Goal: Task Accomplishment & Management: Use online tool/utility

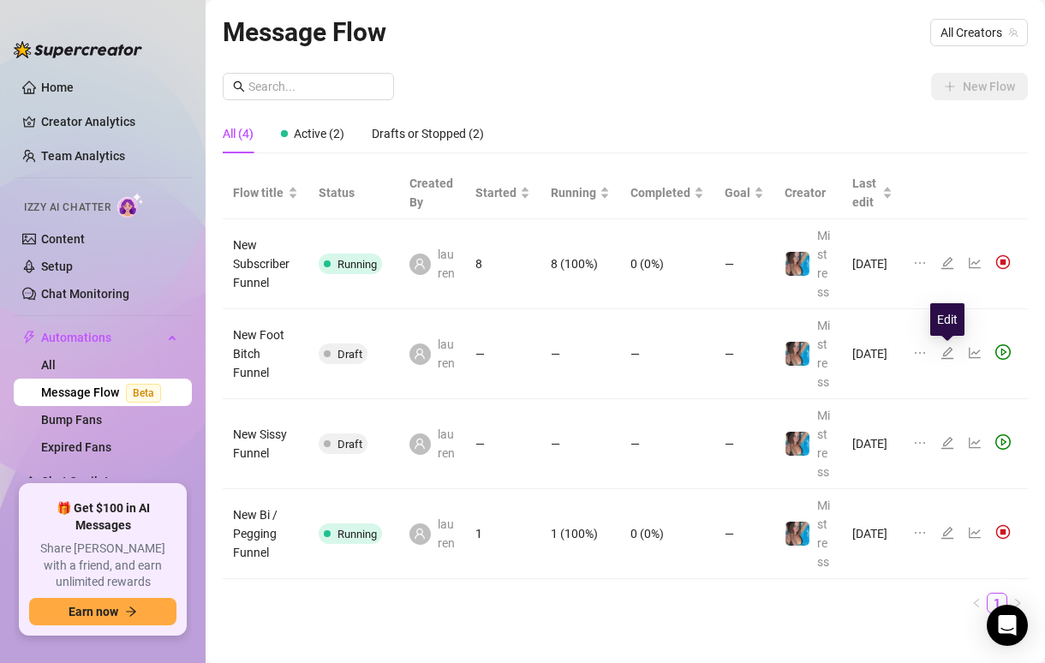
click at [949, 353] on icon "edit" at bounding box center [948, 353] width 14 height 14
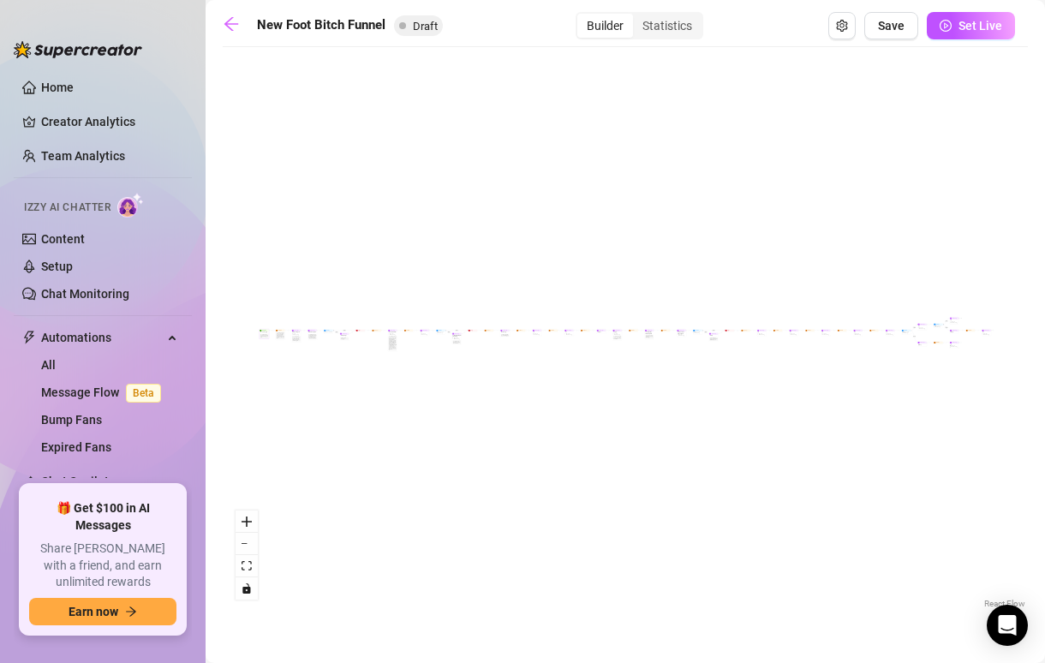
click at [263, 330] on div "Starting Event" at bounding box center [264, 331] width 9 height 2
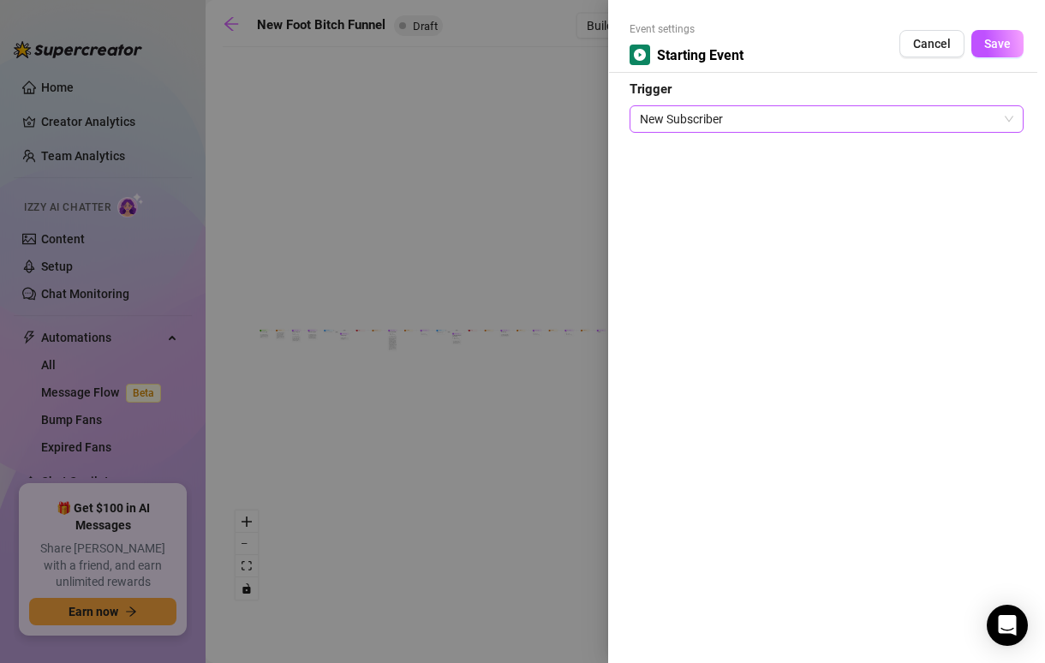
click at [980, 127] on span "New Subscriber" at bounding box center [826, 119] width 373 height 26
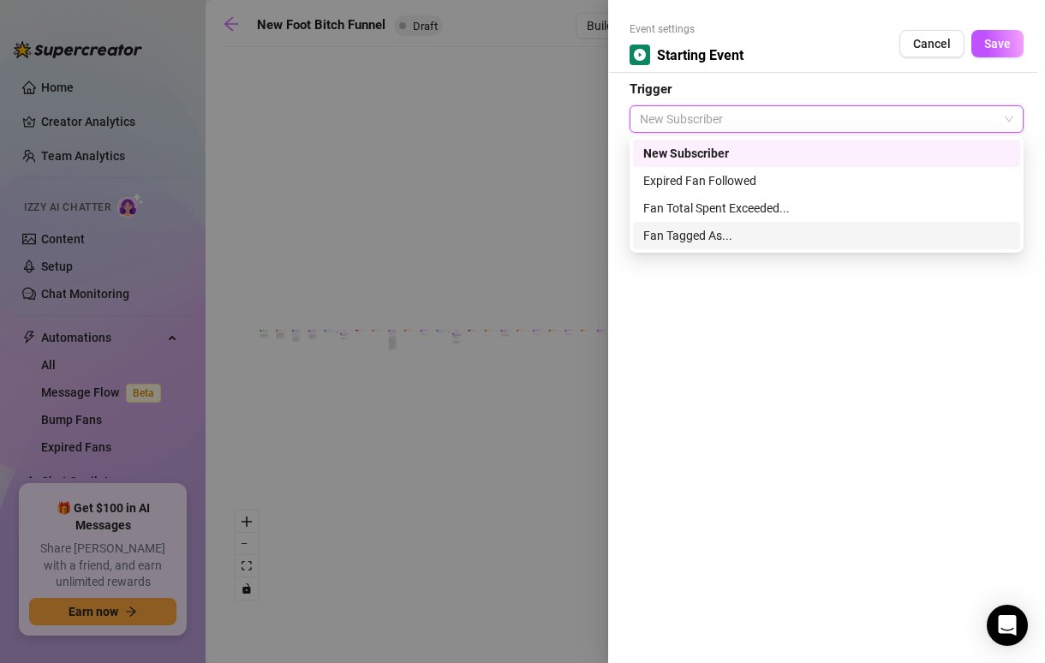
click at [762, 225] on div "Fan Tagged As..." at bounding box center [826, 235] width 387 height 27
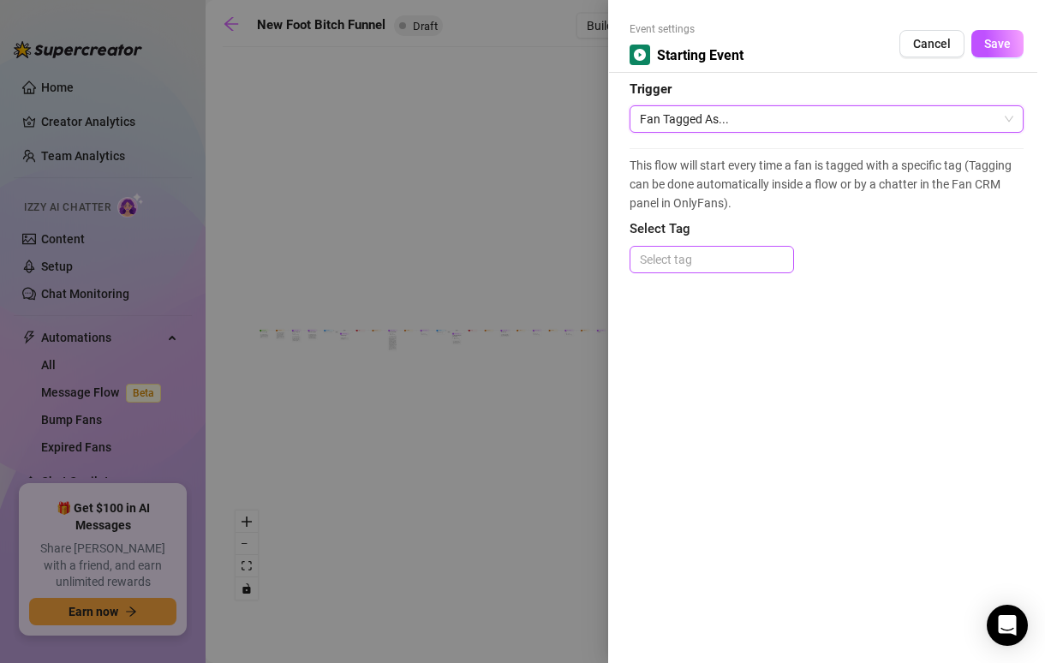
click at [711, 253] on div at bounding box center [712, 260] width 158 height 24
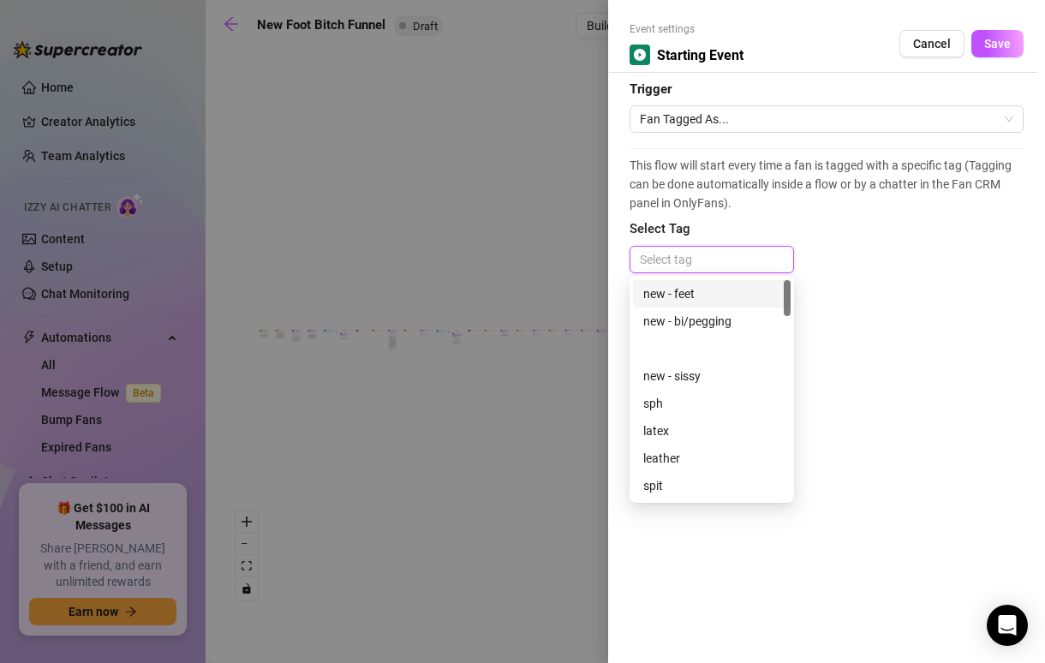
click at [673, 290] on div "new - feet" at bounding box center [711, 293] width 137 height 19
click at [989, 43] on span "Save" at bounding box center [997, 44] width 27 height 14
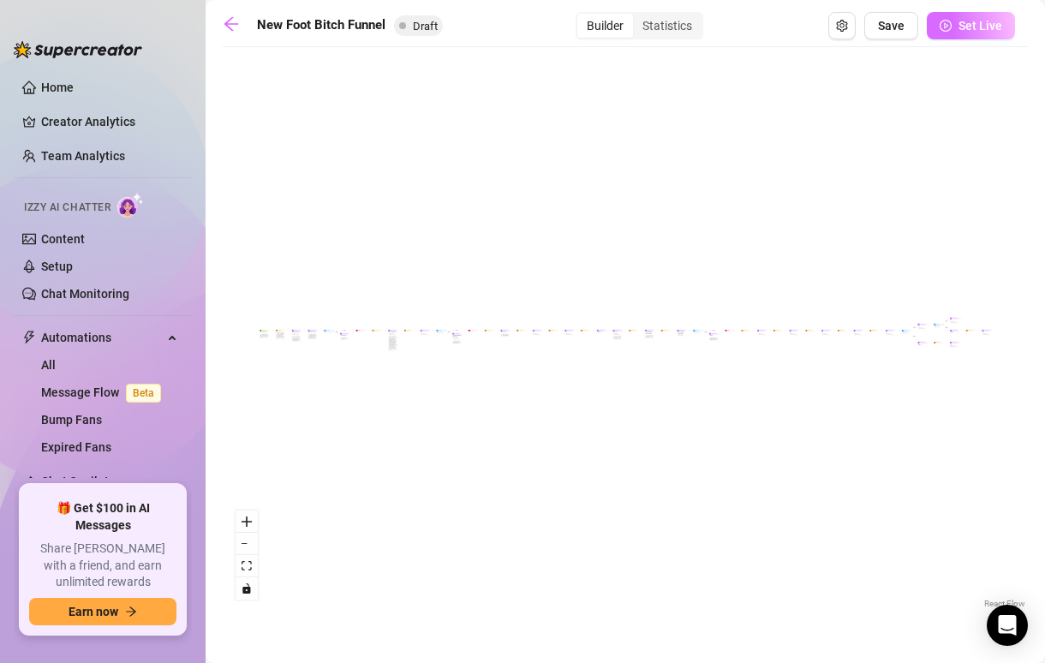
click at [981, 26] on span "Set Live" at bounding box center [981, 26] width 44 height 14
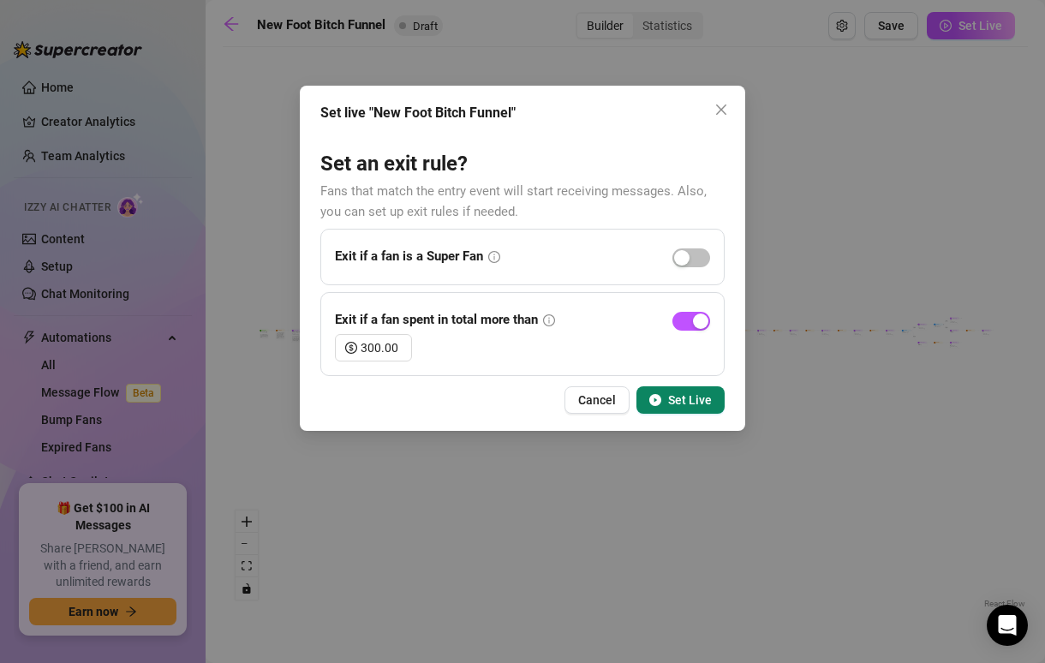
click at [696, 403] on span "Set Live" at bounding box center [690, 400] width 44 height 14
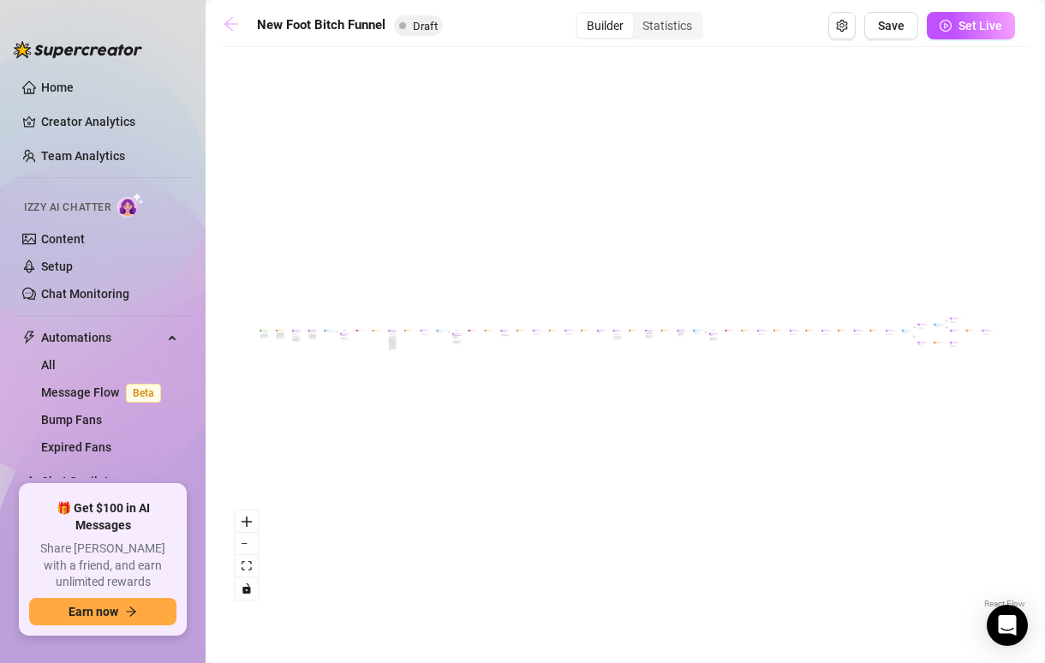
click at [225, 34] on link at bounding box center [236, 25] width 26 height 21
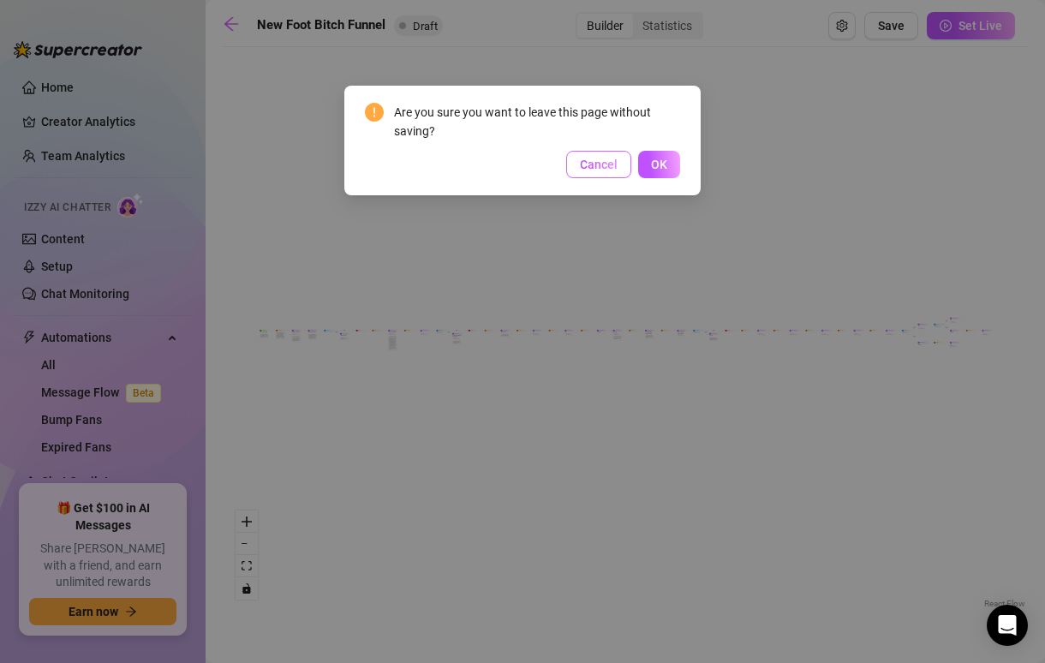
click at [606, 164] on span "Cancel" at bounding box center [599, 165] width 38 height 14
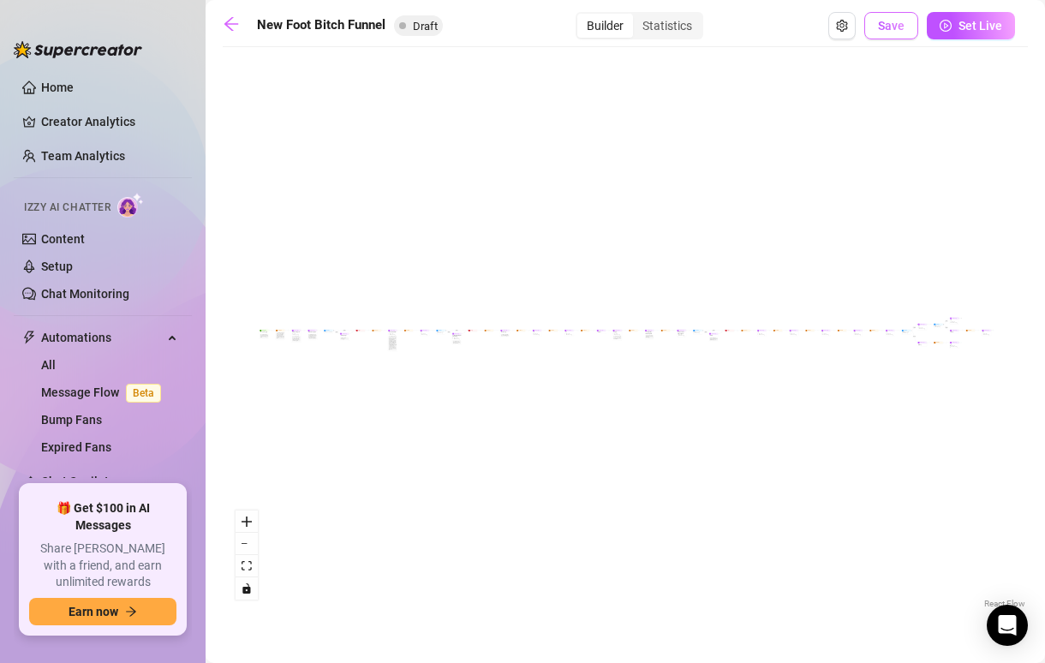
click at [891, 13] on button "Save" at bounding box center [891, 25] width 54 height 27
click at [233, 21] on icon "arrow-left" at bounding box center [231, 23] width 17 height 17
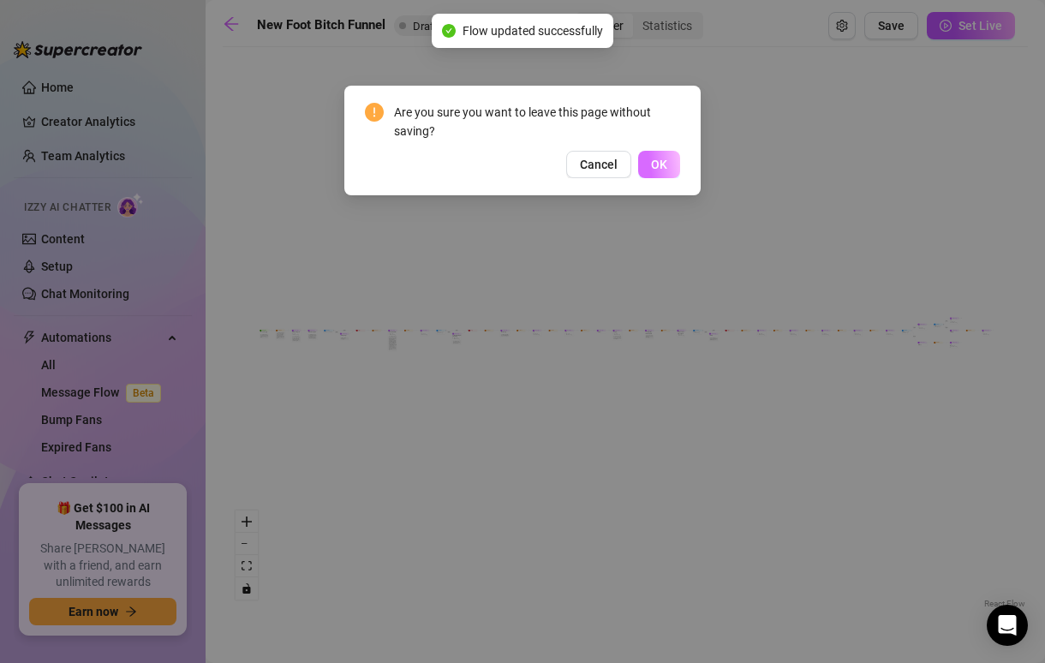
click at [660, 169] on span "OK" at bounding box center [659, 165] width 16 height 14
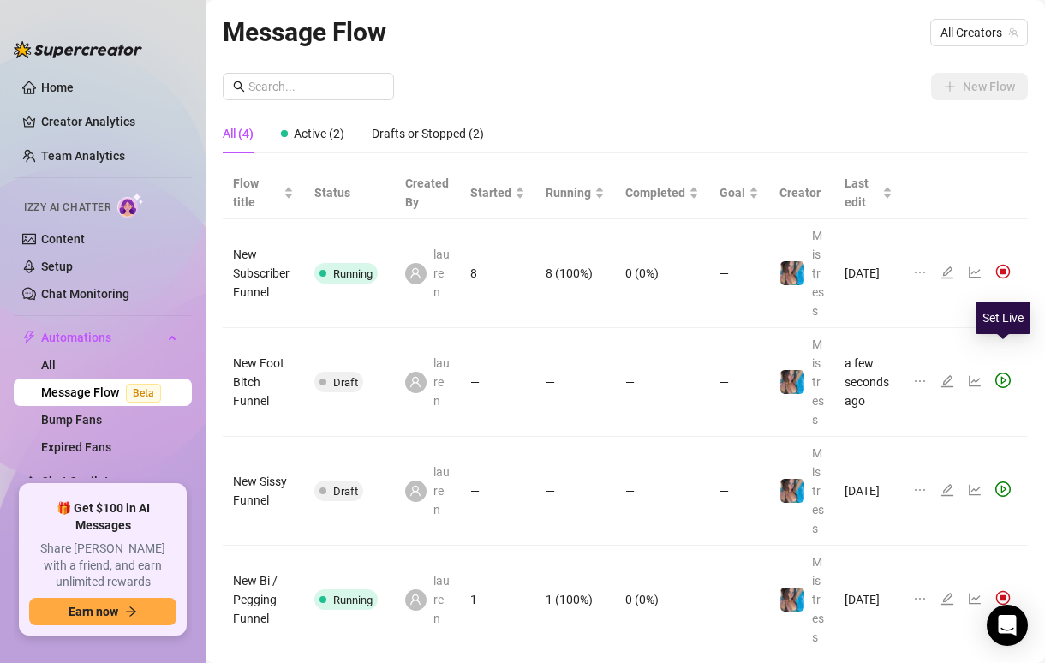
click at [1000, 373] on icon "play-circle" at bounding box center [1002, 380] width 15 height 15
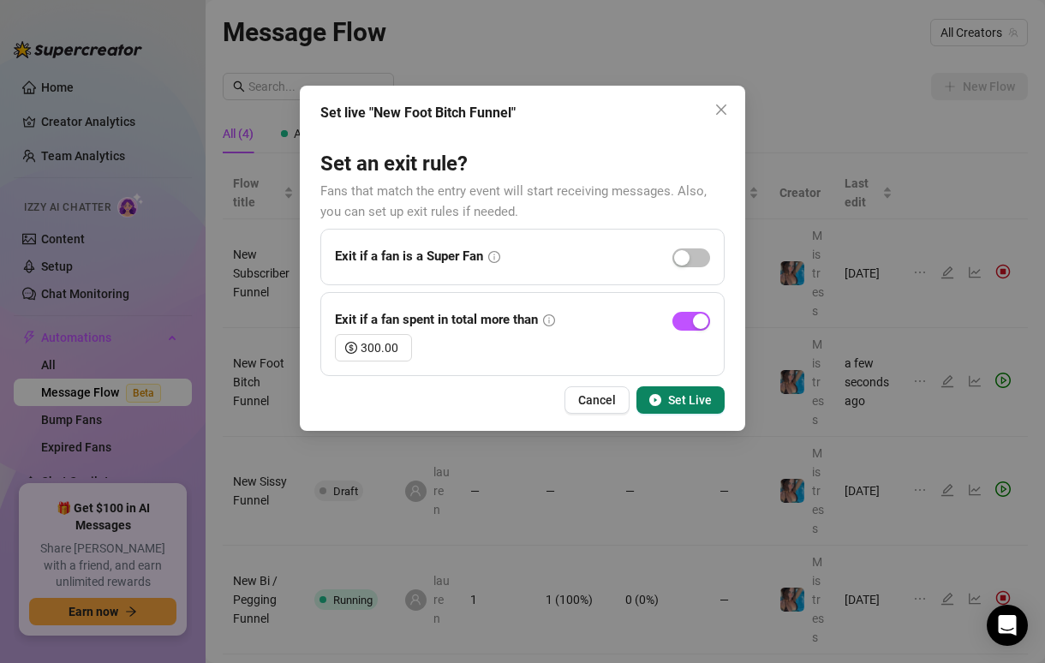
click at [690, 387] on button "Set Live" at bounding box center [680, 399] width 88 height 27
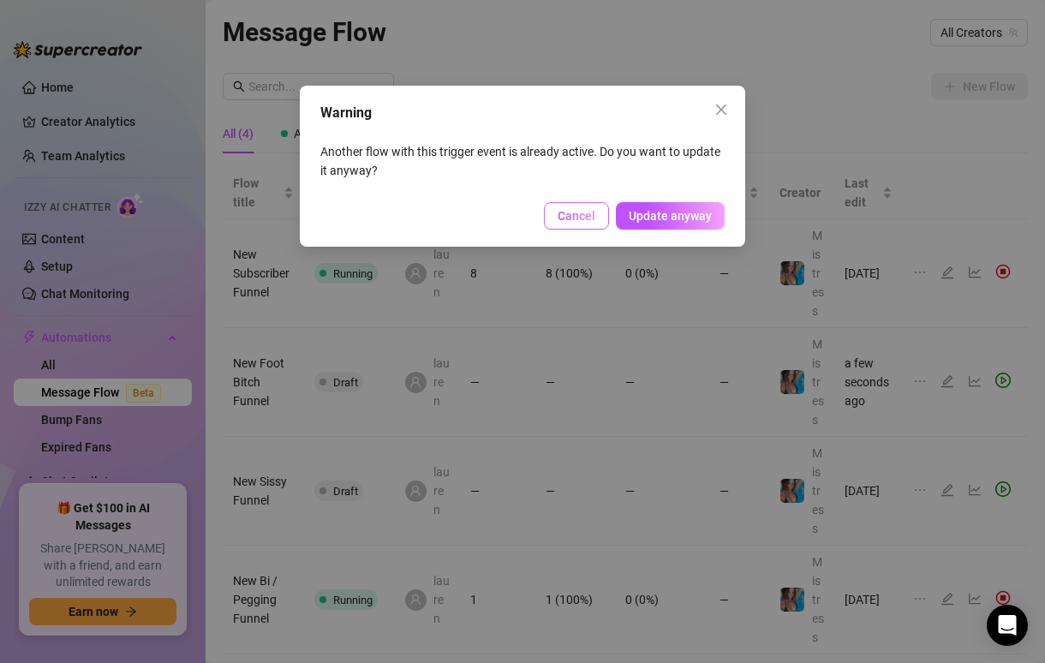
click at [594, 220] on span "Cancel" at bounding box center [577, 216] width 38 height 14
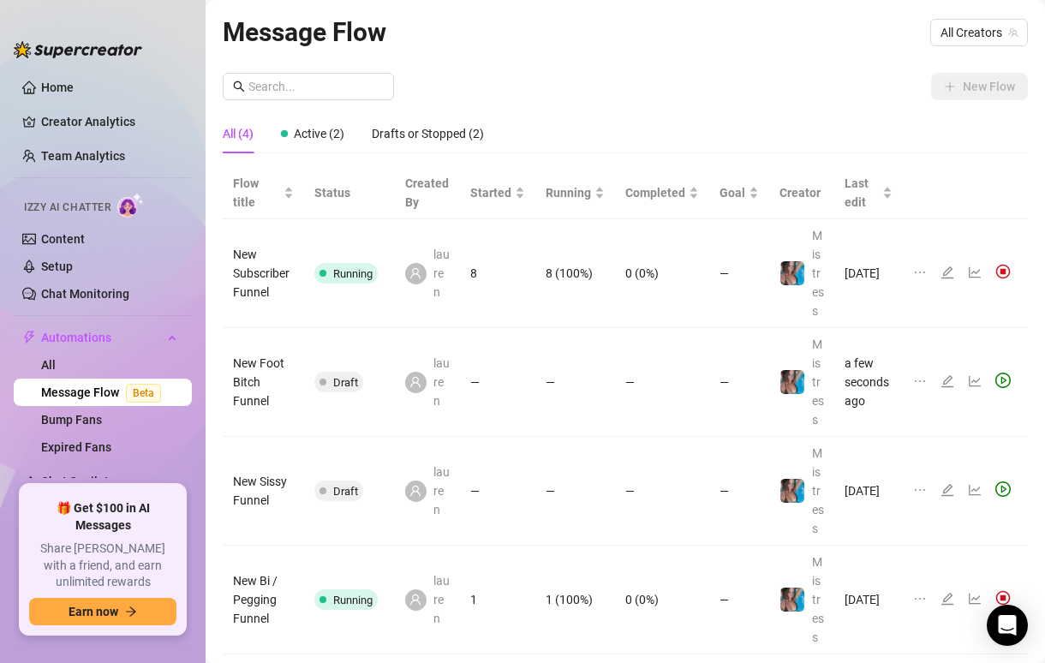
click at [953, 374] on icon "edit" at bounding box center [948, 381] width 14 height 14
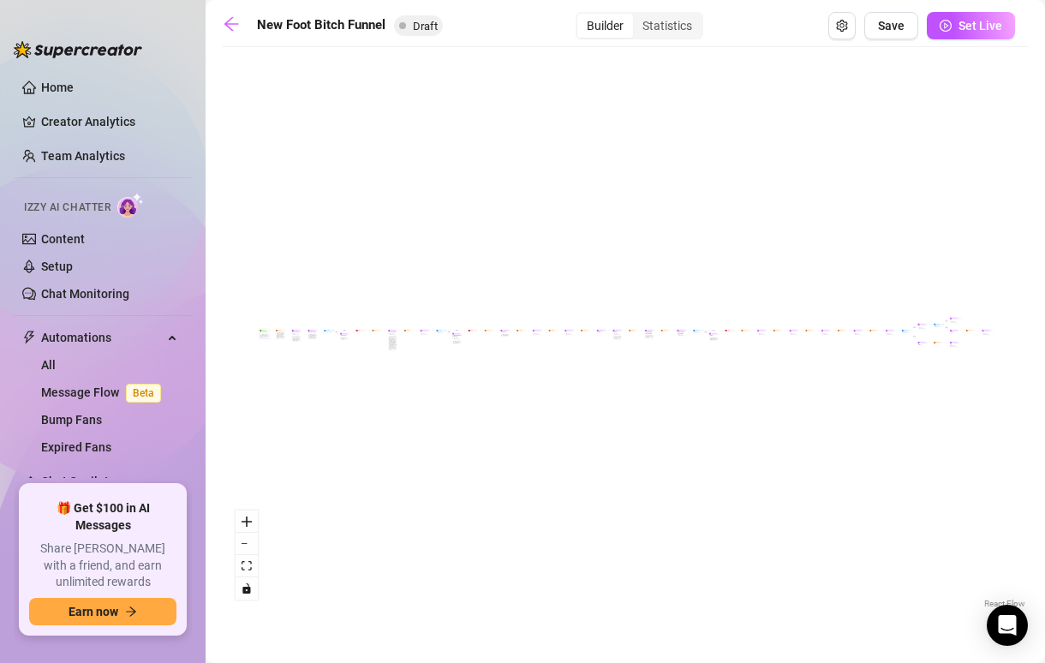
click at [264, 337] on div "Sell content to new fans - from the moment they subscribe until they spend $300" at bounding box center [264, 335] width 8 height 3
click at [260, 331] on div "Starting Event New Subscriber Trigger Note: Sell content to new fans - from the…" at bounding box center [264, 333] width 9 height 9
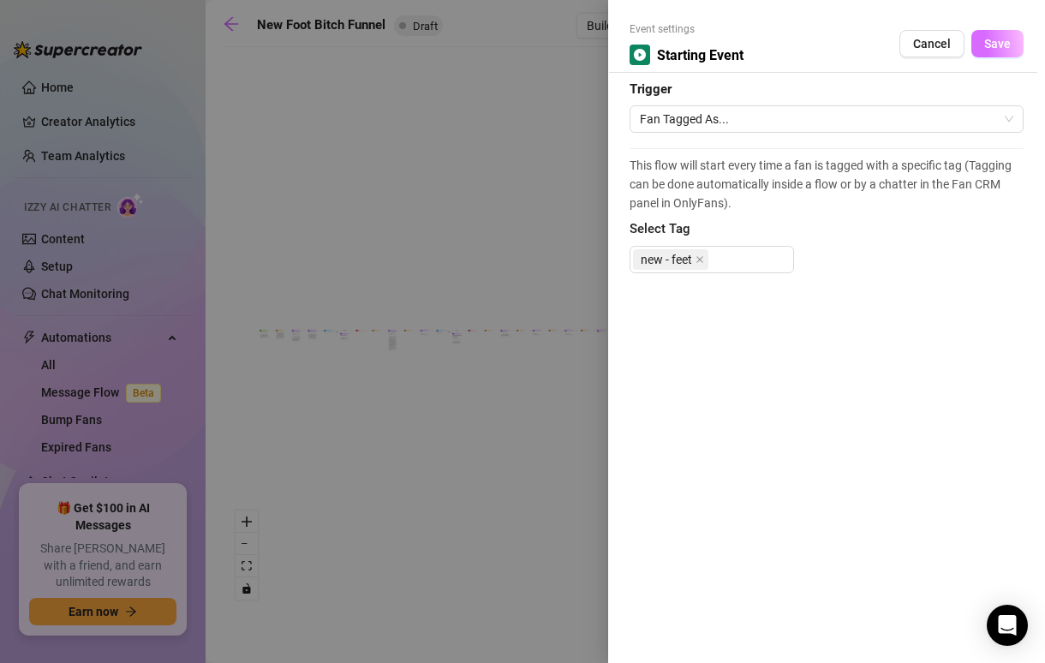
click at [1013, 44] on button "Save" at bounding box center [997, 43] width 52 height 27
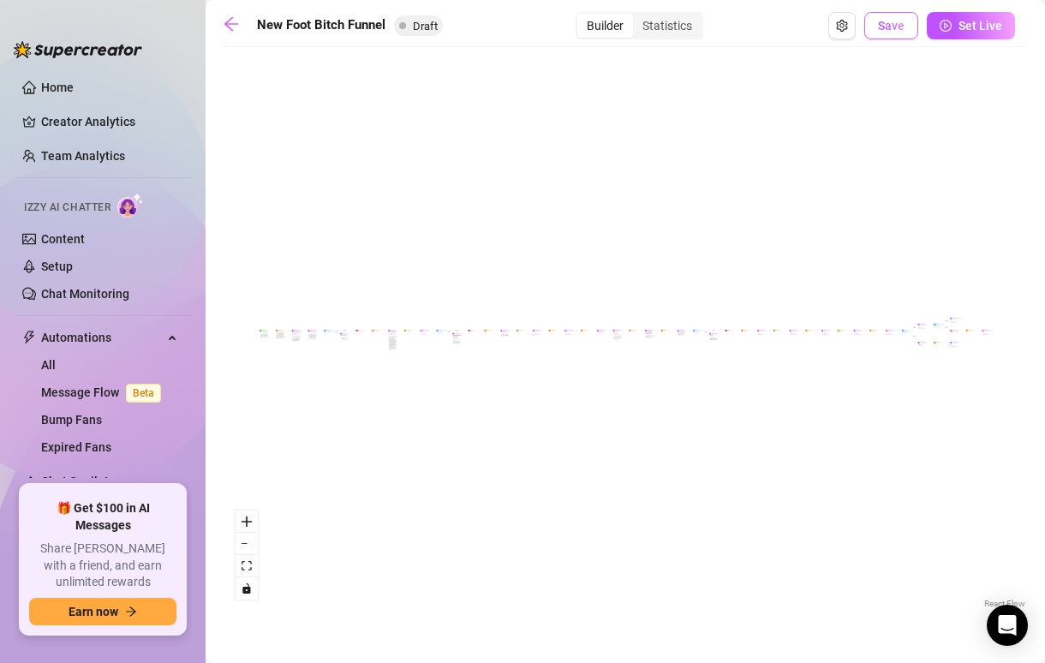
click at [902, 22] on span "Save" at bounding box center [891, 26] width 27 height 14
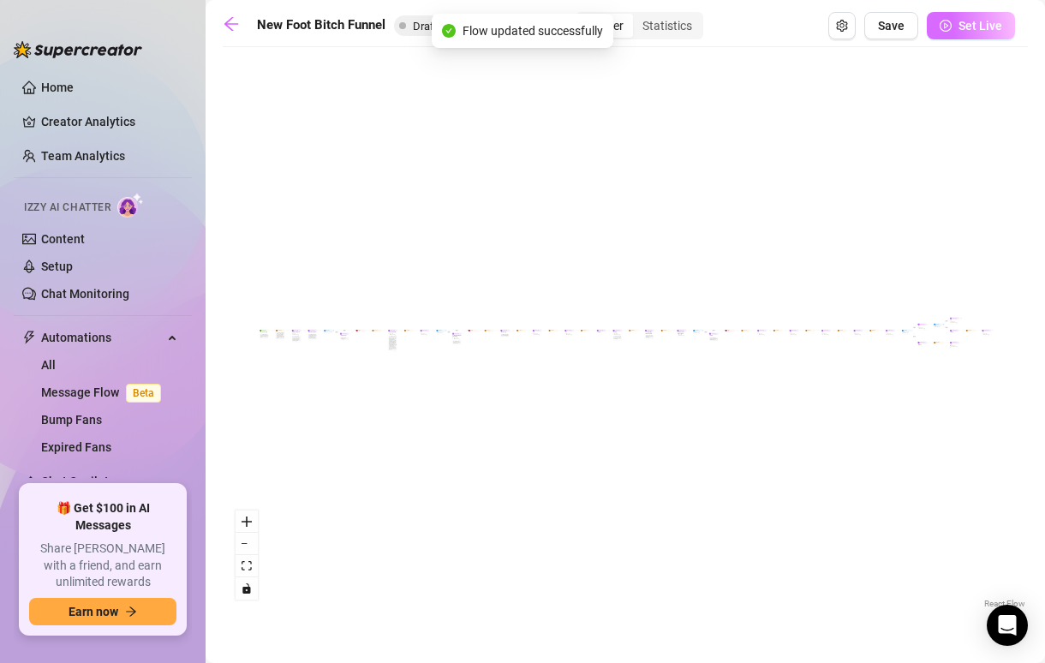
click at [962, 29] on span "Set Live" at bounding box center [981, 26] width 44 height 14
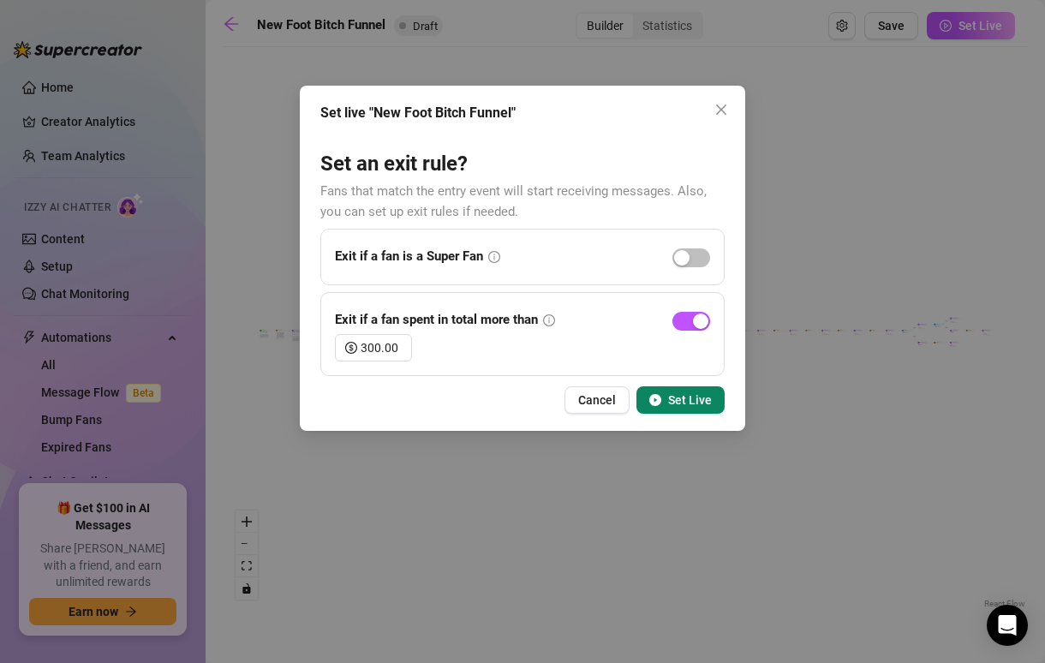
click at [684, 390] on button "Set Live" at bounding box center [680, 399] width 88 height 27
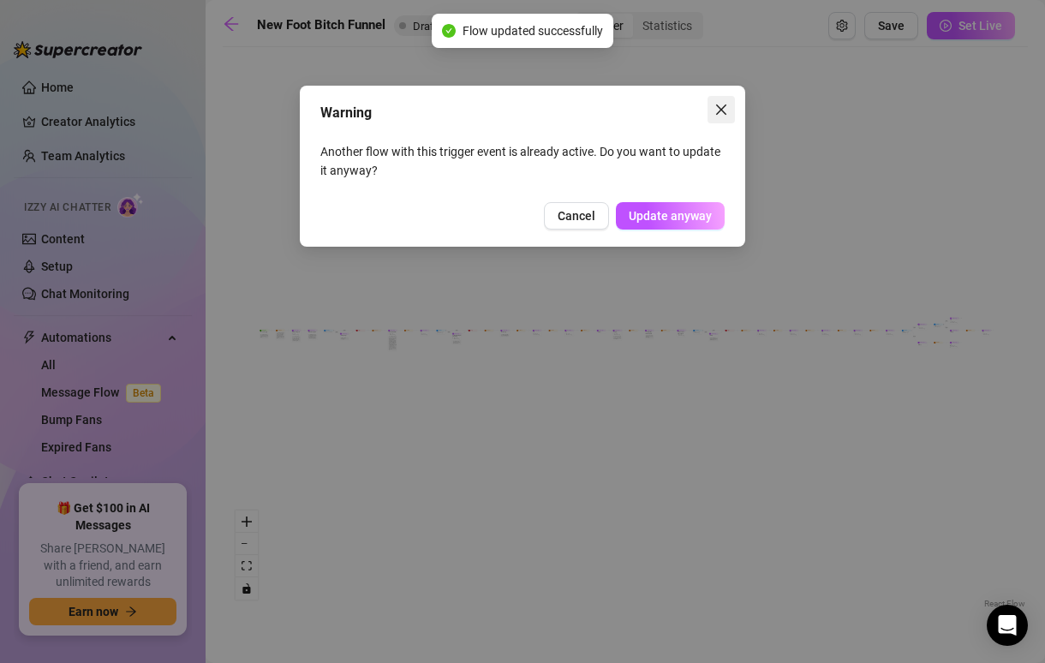
click at [722, 102] on button "Close" at bounding box center [721, 109] width 27 height 27
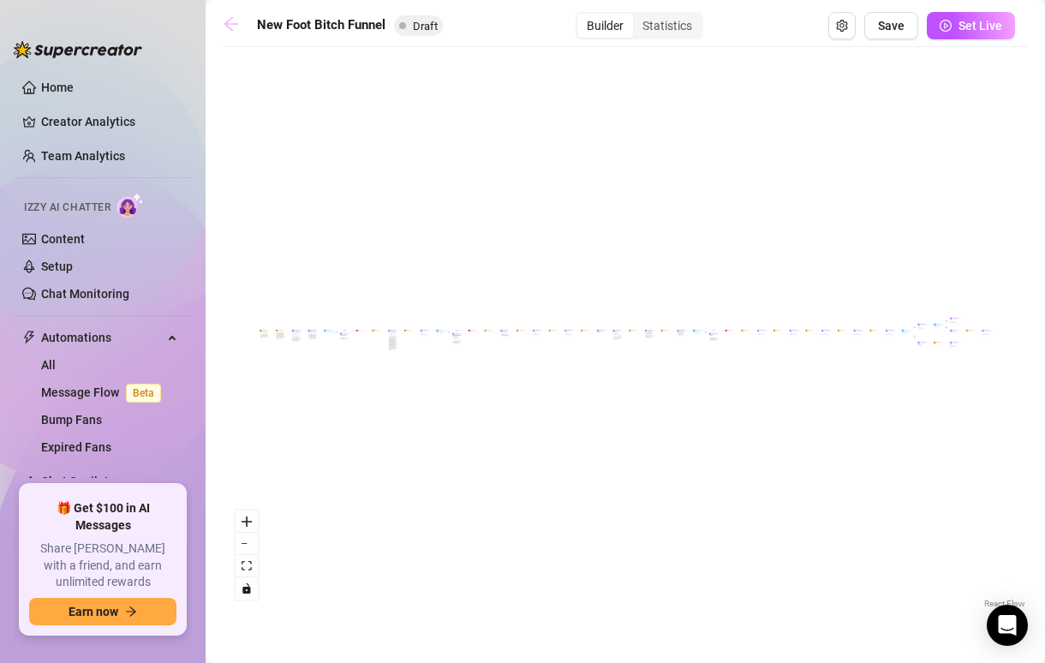
click at [229, 28] on icon "arrow-left" at bounding box center [231, 23] width 17 height 17
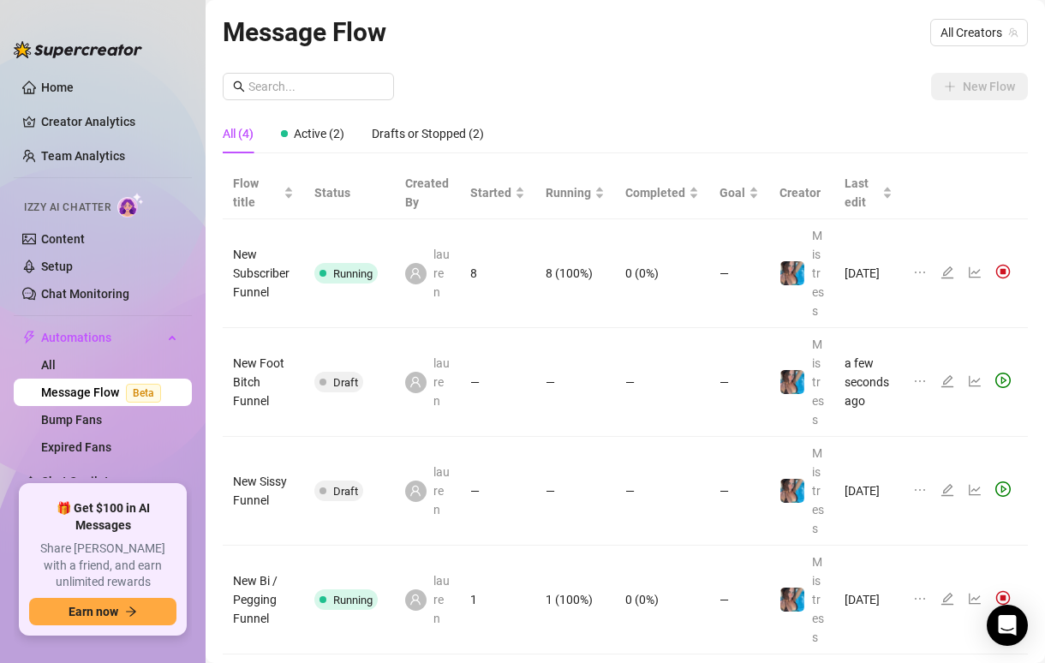
click at [947, 266] on icon "edit" at bounding box center [948, 273] width 14 height 14
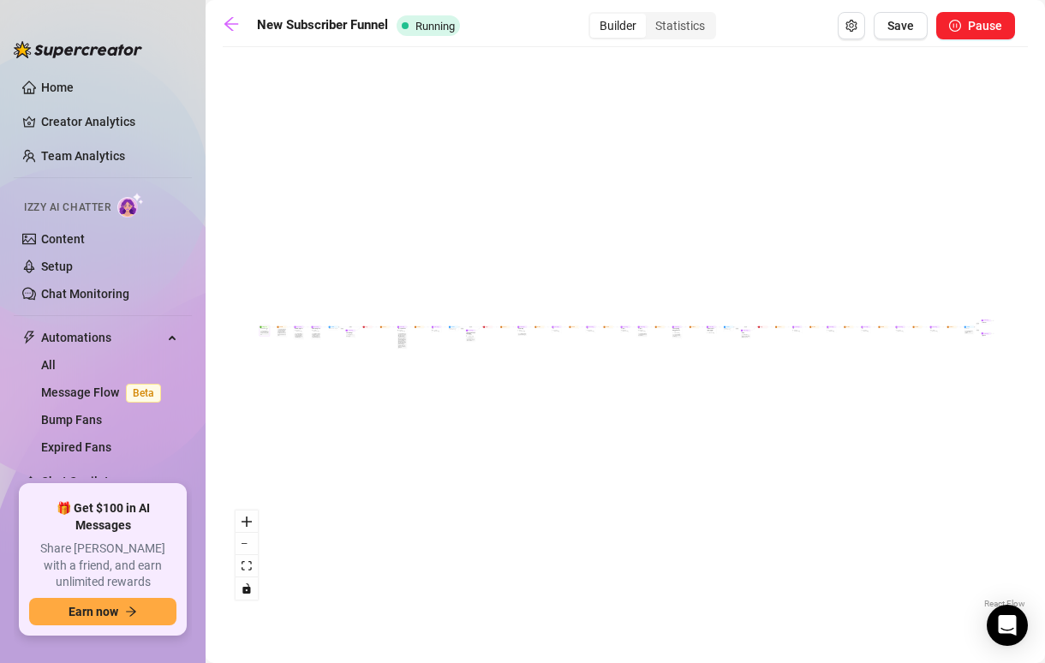
click at [263, 333] on div "Sell content to new fans - from the moment they subscribe until they spend $300" at bounding box center [264, 333] width 8 height 4
click at [260, 326] on span "play-circle" at bounding box center [261, 327] width 2 height 2
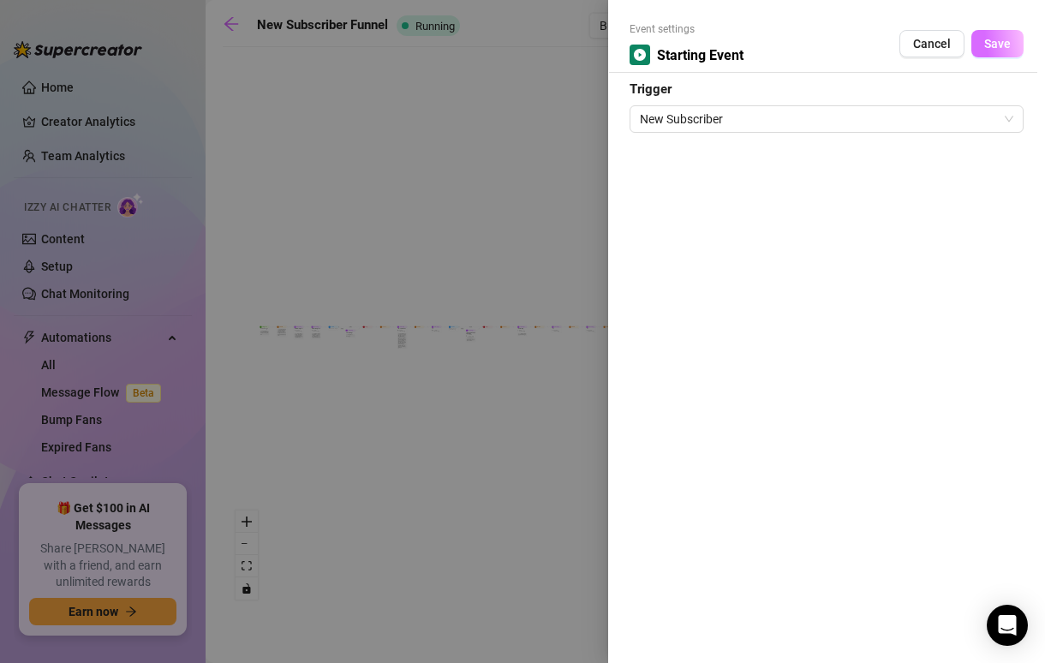
click at [1001, 49] on span "Save" at bounding box center [997, 44] width 27 height 14
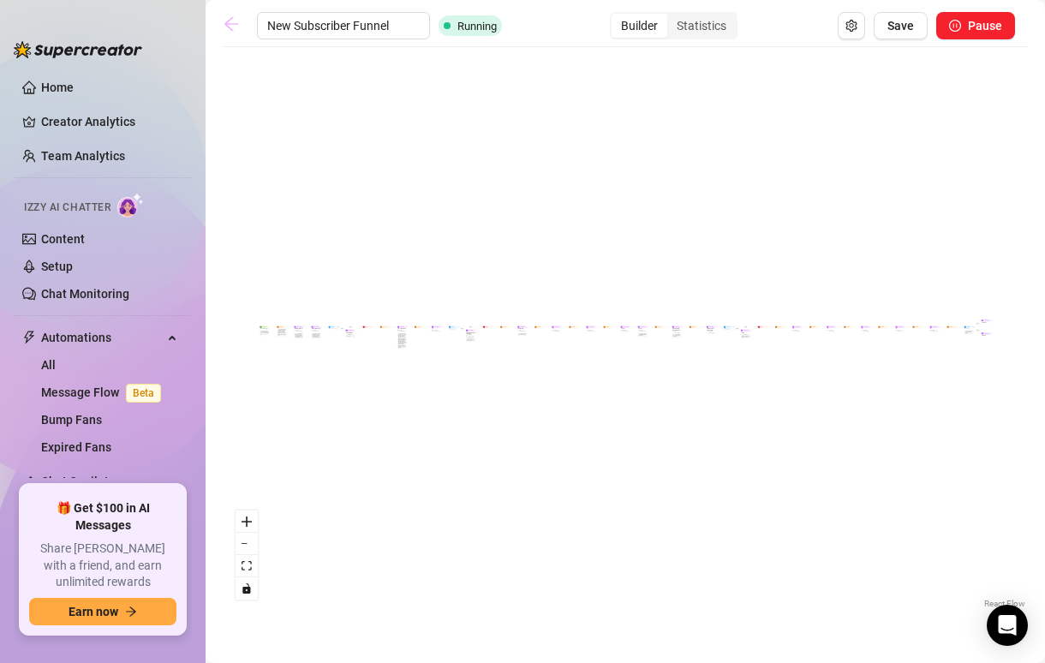
click at [230, 22] on icon "arrow-left" at bounding box center [231, 23] width 17 height 17
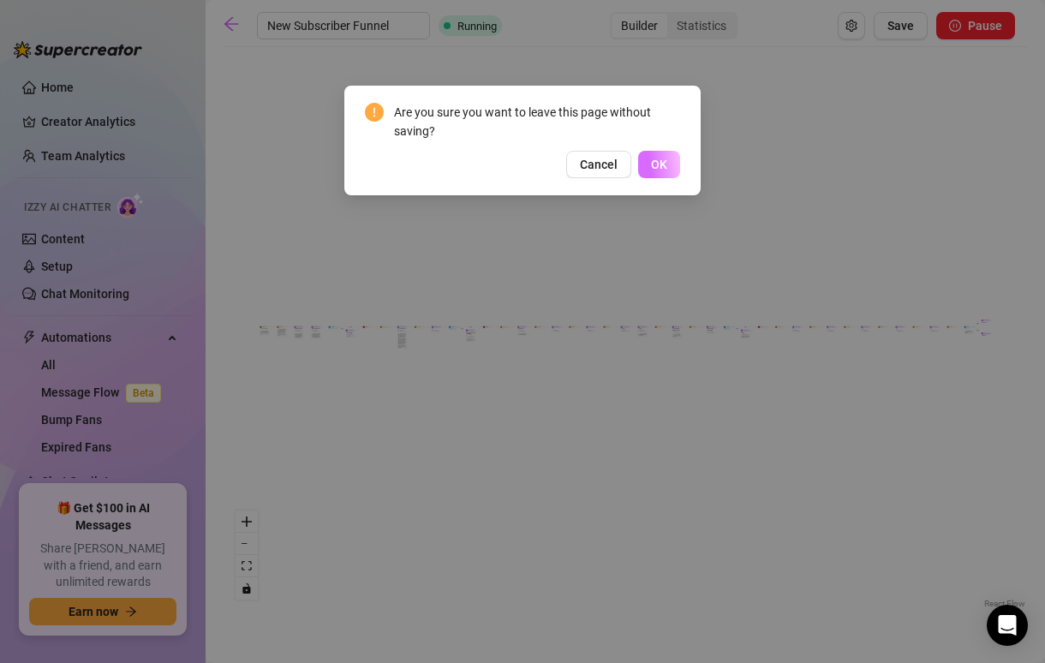
click at [654, 164] on span "OK" at bounding box center [659, 165] width 16 height 14
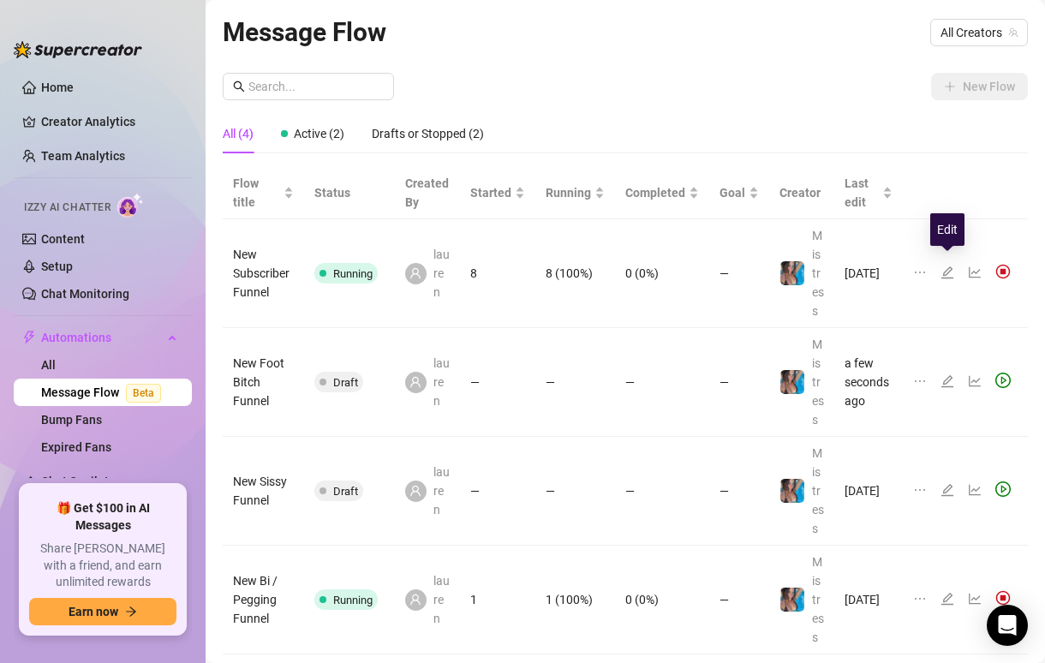
click at [951, 266] on icon "edit" at bounding box center [948, 273] width 14 height 14
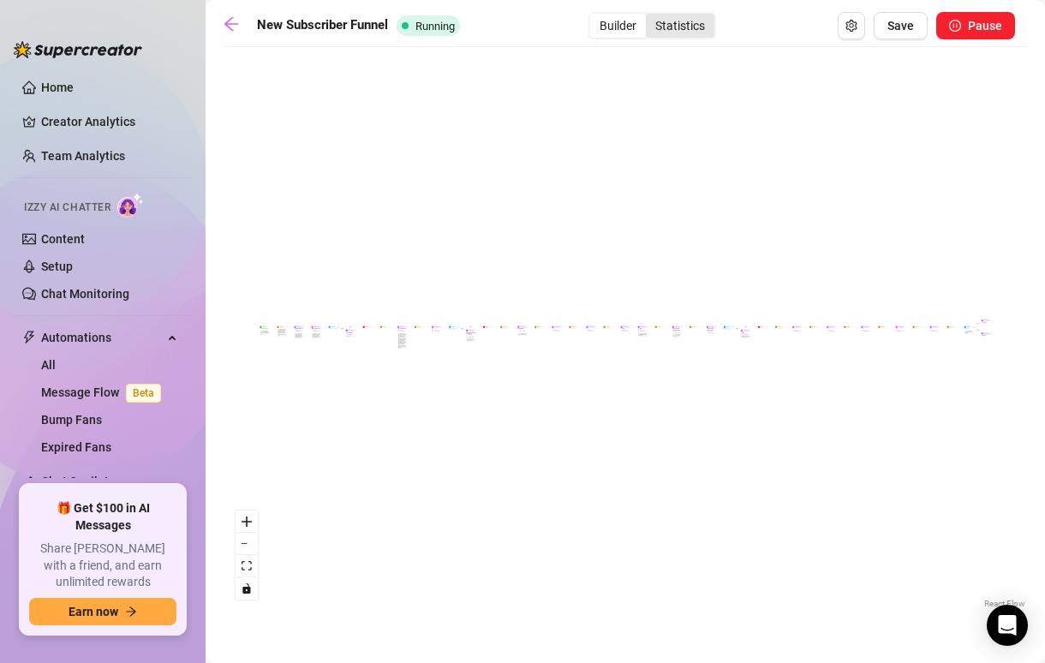
click at [673, 27] on div "Statistics" at bounding box center [680, 26] width 69 height 24
click at [650, 16] on input "Statistics" at bounding box center [650, 16] width 0 height 0
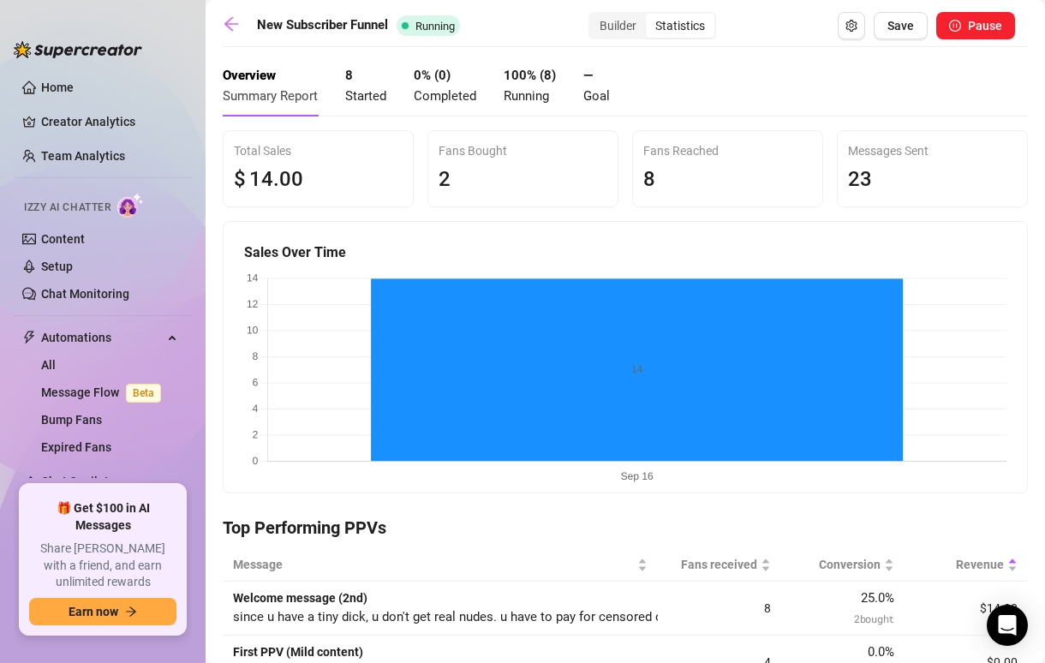
click at [359, 91] on span "Started" at bounding box center [365, 95] width 41 height 15
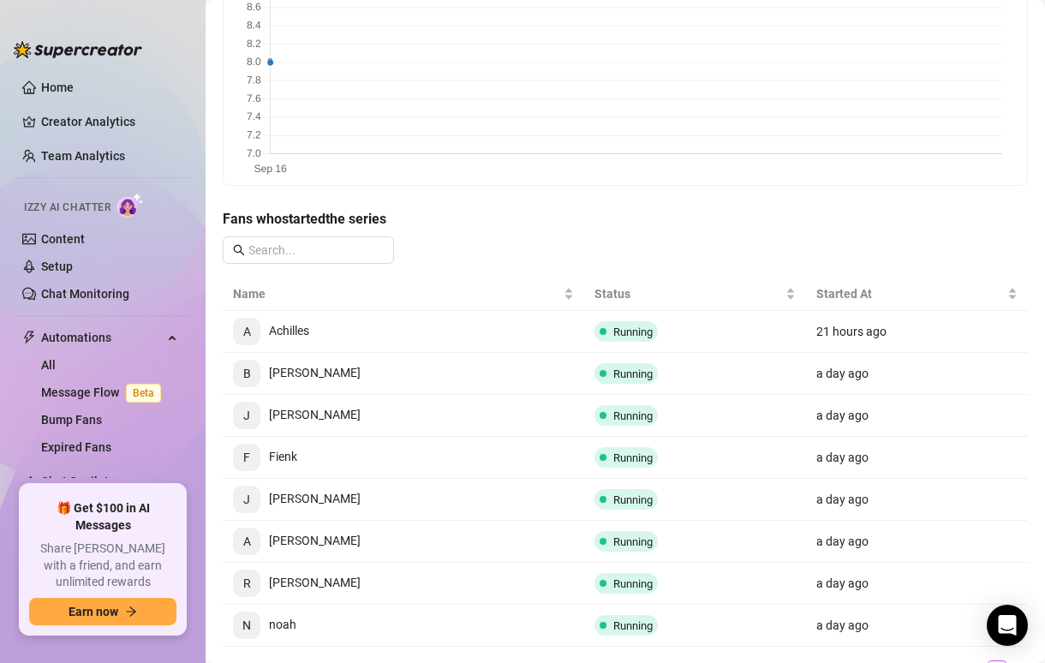
scroll to position [300, 0]
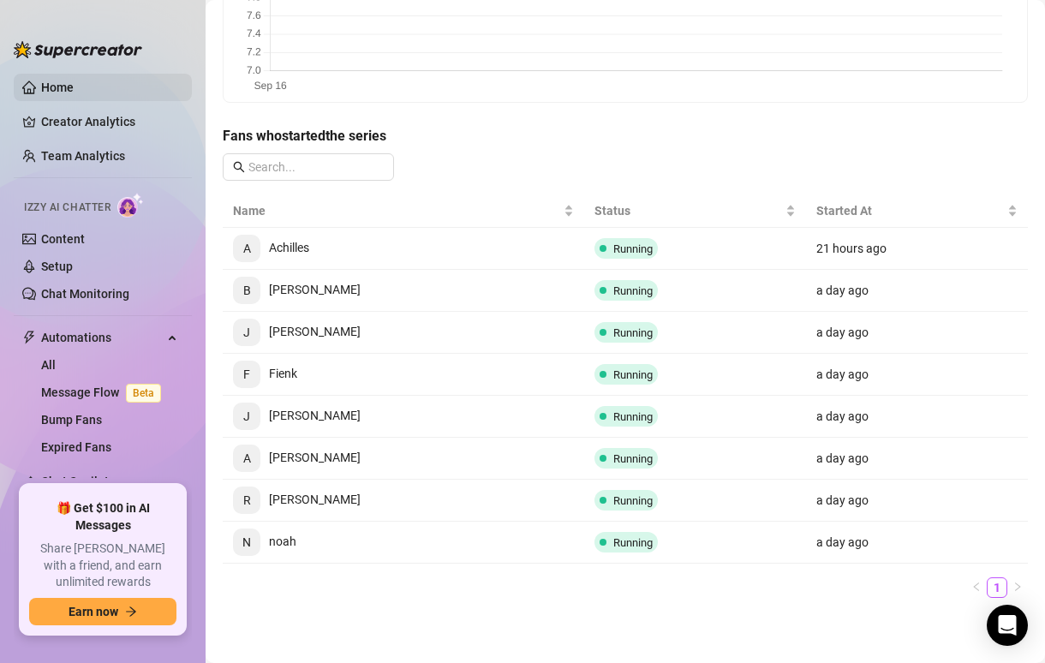
click at [74, 81] on link "Home" at bounding box center [57, 88] width 33 height 14
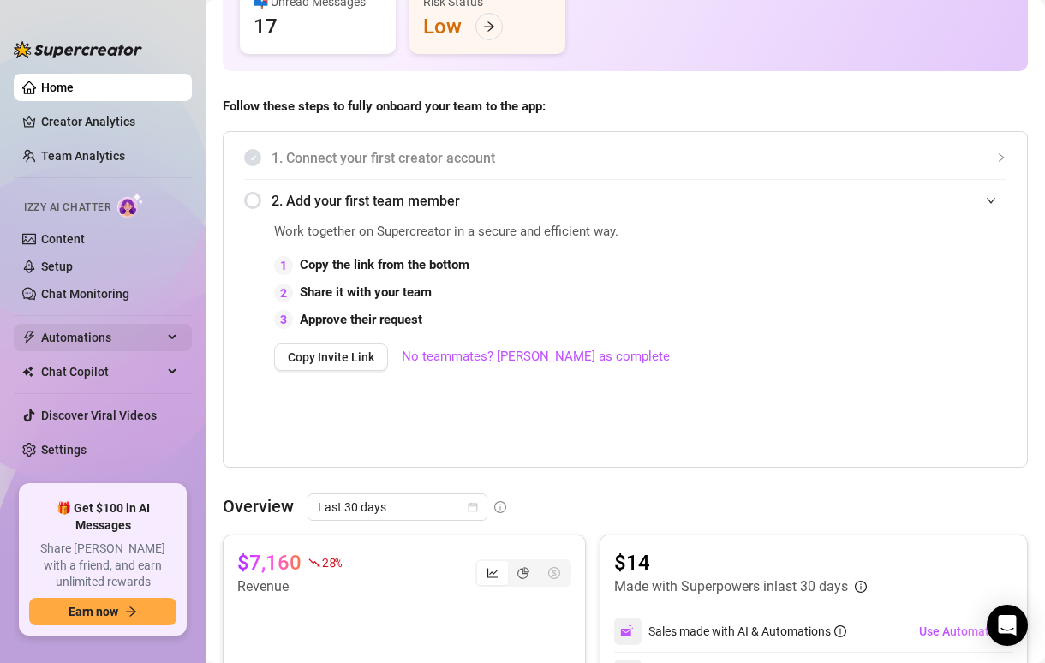
click at [100, 333] on span "Automations" at bounding box center [102, 337] width 122 height 27
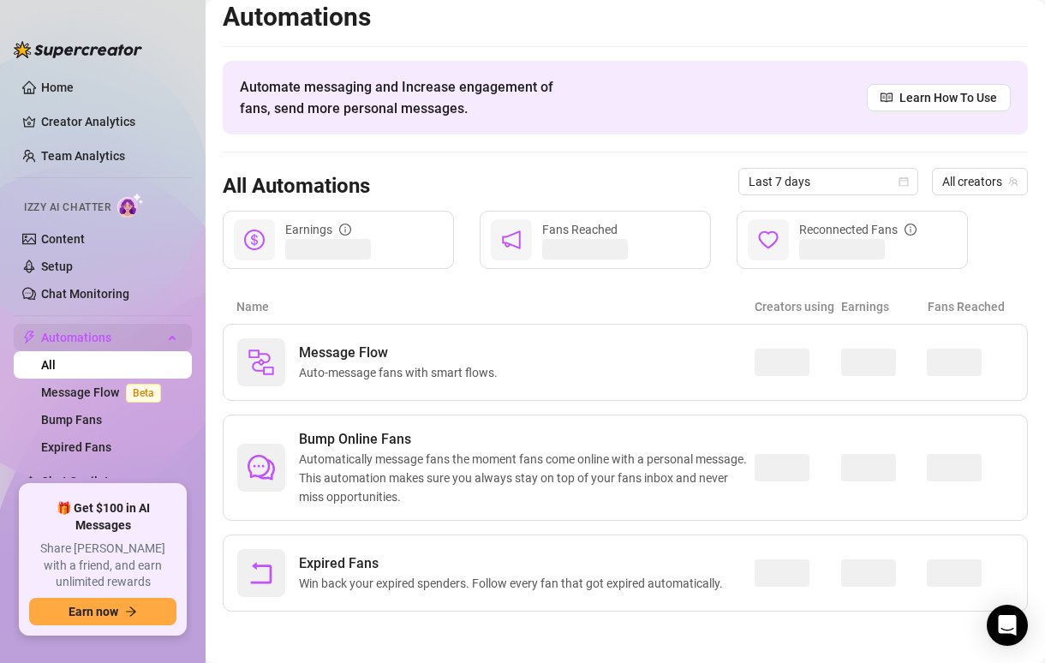
scroll to position [11, 0]
click at [92, 396] on link "Message Flow Beta" at bounding box center [104, 392] width 127 height 14
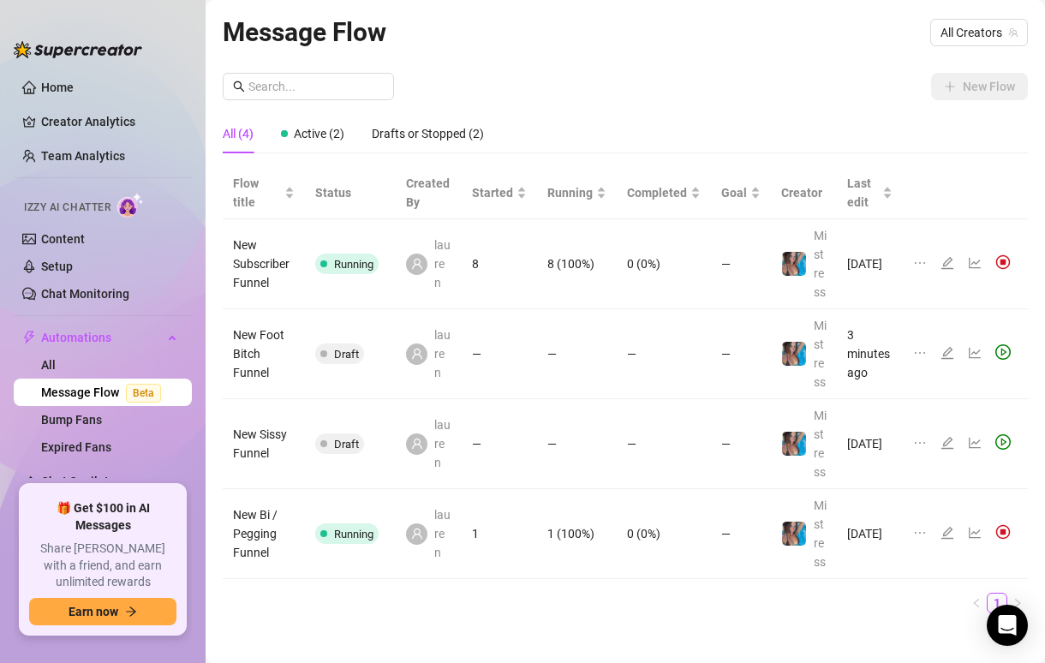
click at [941, 439] on icon "edit" at bounding box center [948, 443] width 14 height 14
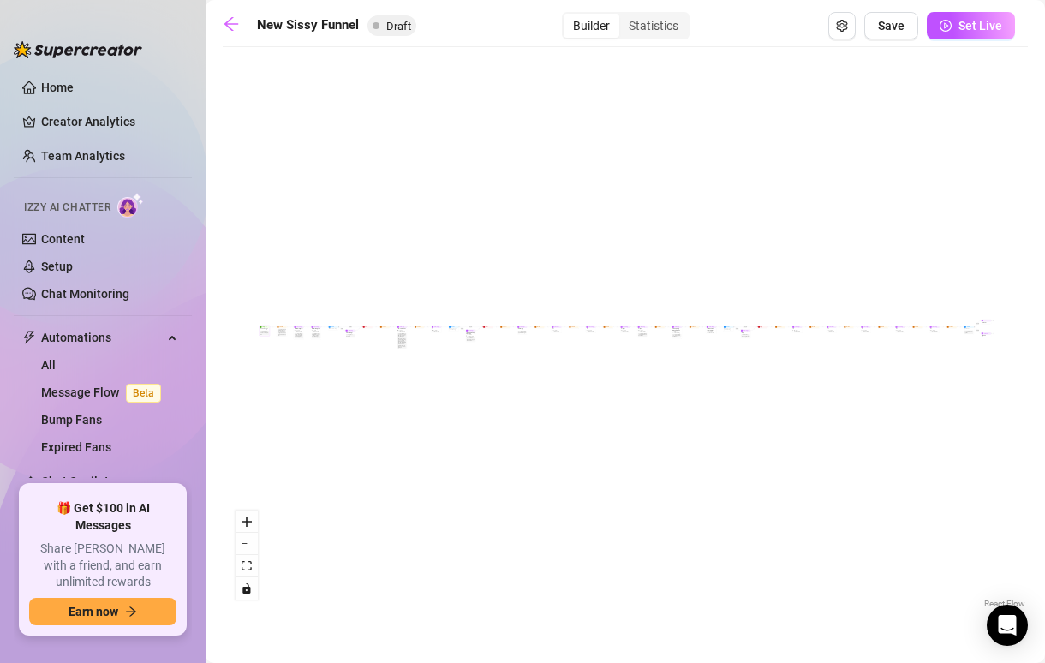
click at [263, 331] on div "Sell content to new fans - from the moment they subscribe until they spend $300" at bounding box center [264, 333] width 8 height 4
click at [260, 329] on span "New Subscriber Trigger" at bounding box center [264, 329] width 8 height 1
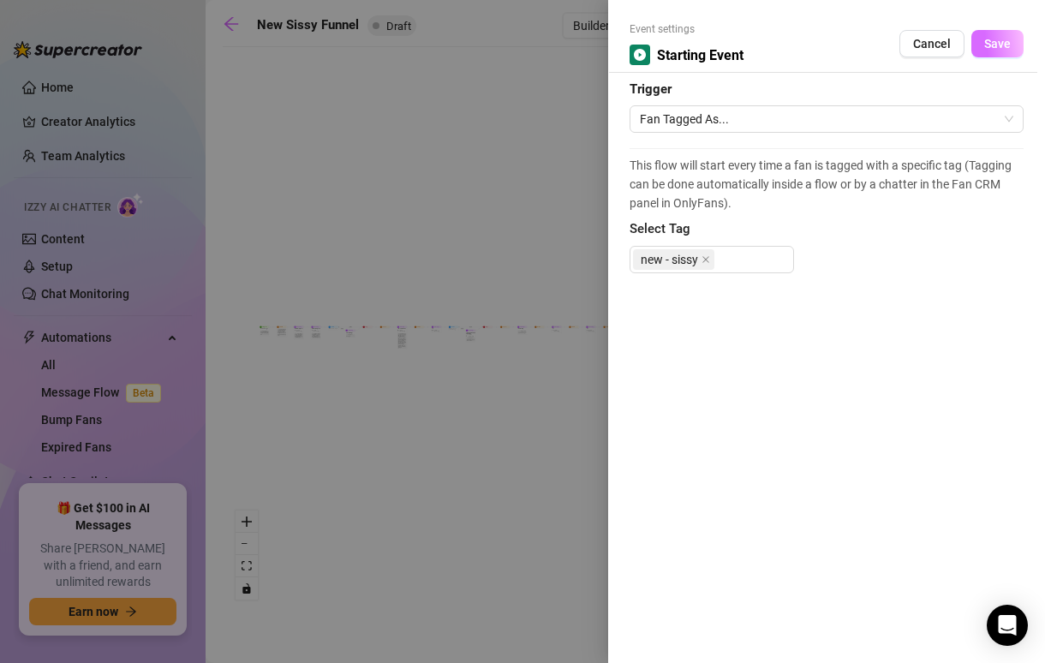
click at [1005, 45] on span "Save" at bounding box center [997, 44] width 27 height 14
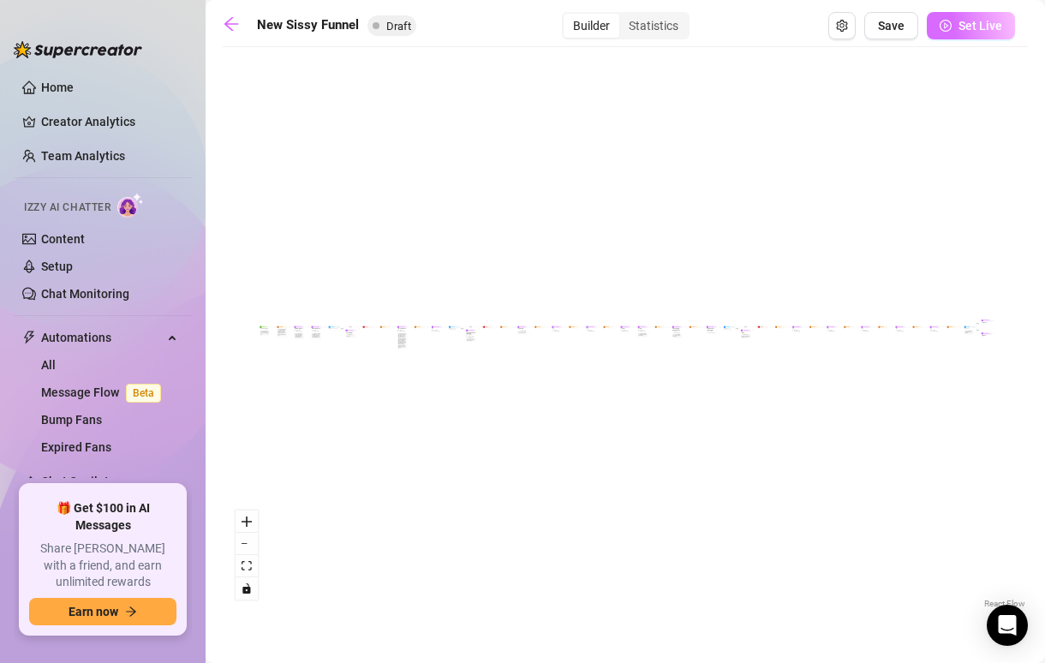
click at [978, 27] on span "Set Live" at bounding box center [981, 26] width 44 height 14
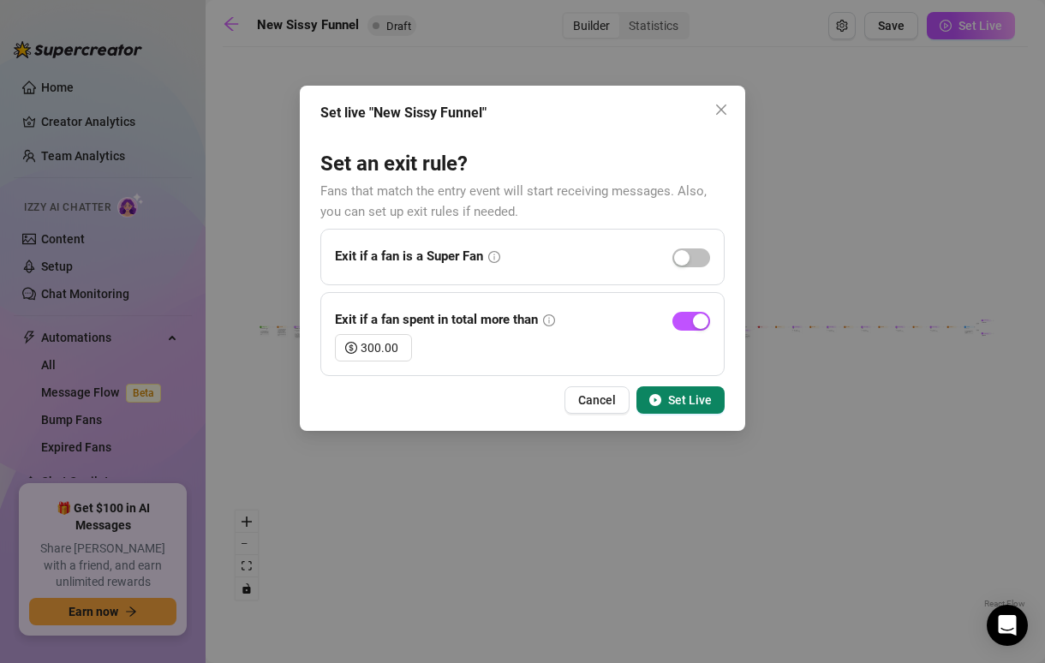
click at [683, 393] on span "Set Live" at bounding box center [690, 400] width 44 height 14
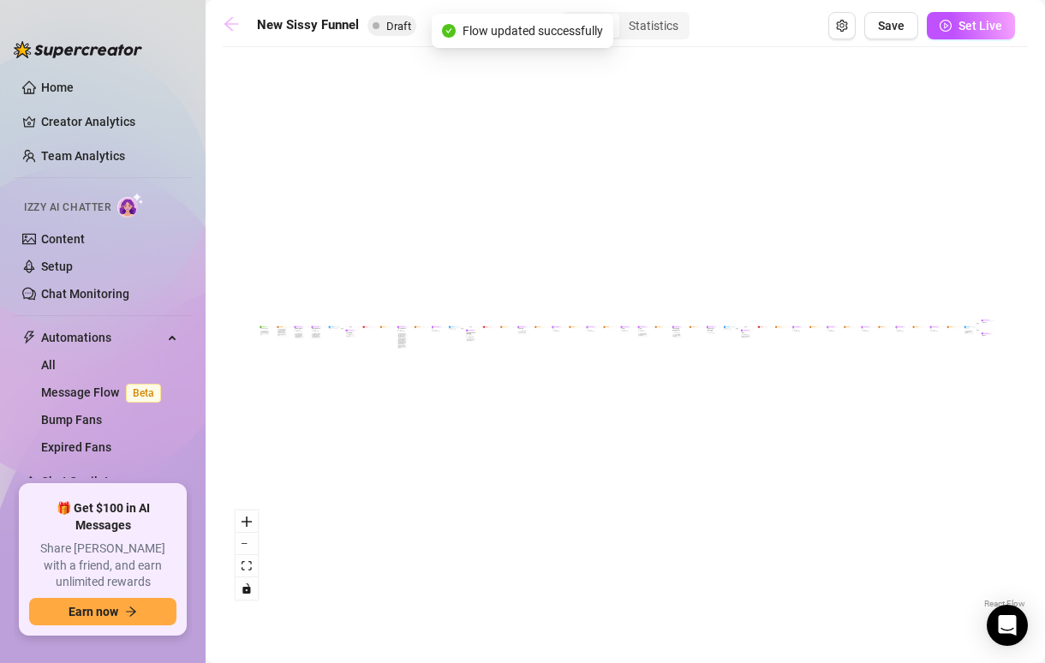
click at [240, 33] on link at bounding box center [236, 25] width 26 height 21
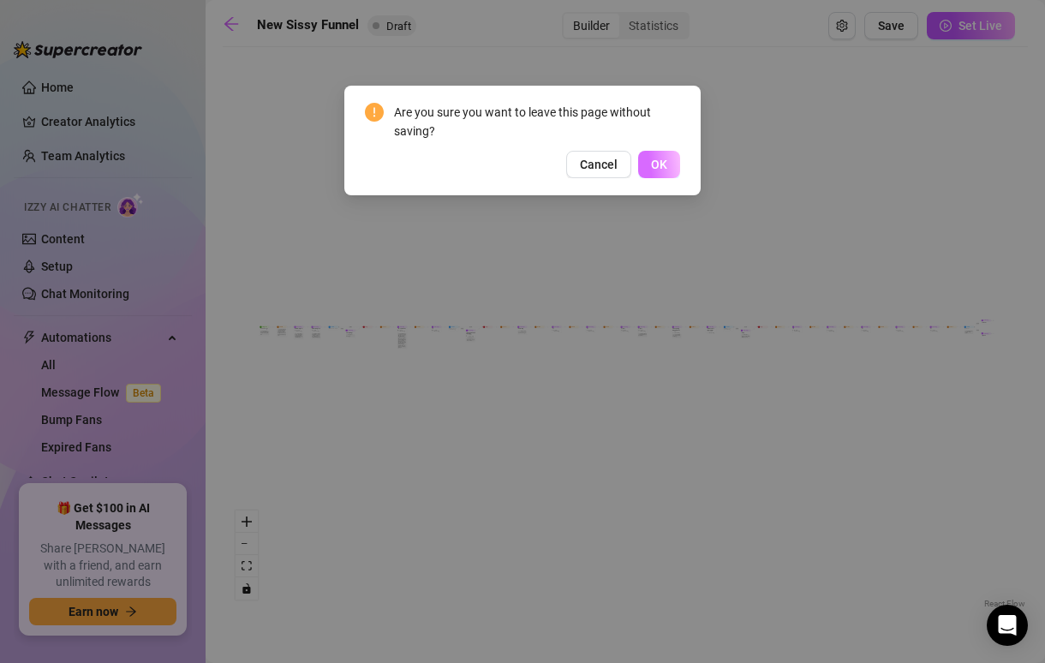
click at [661, 160] on span "OK" at bounding box center [659, 165] width 16 height 14
